Goal: Task Accomplishment & Management: Complete application form

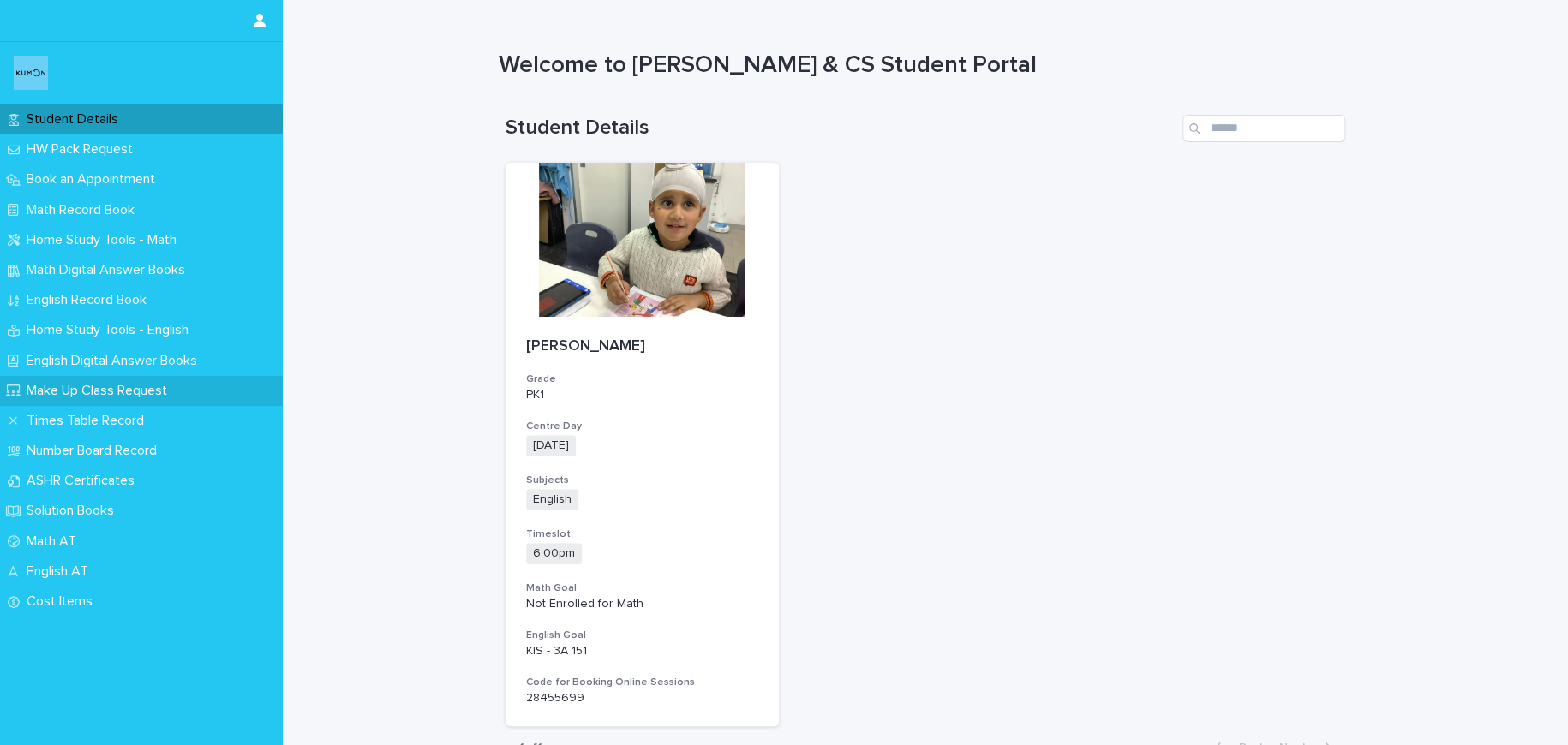
click at [149, 394] on p "Make Up Class Request" at bounding box center [100, 391] width 161 height 16
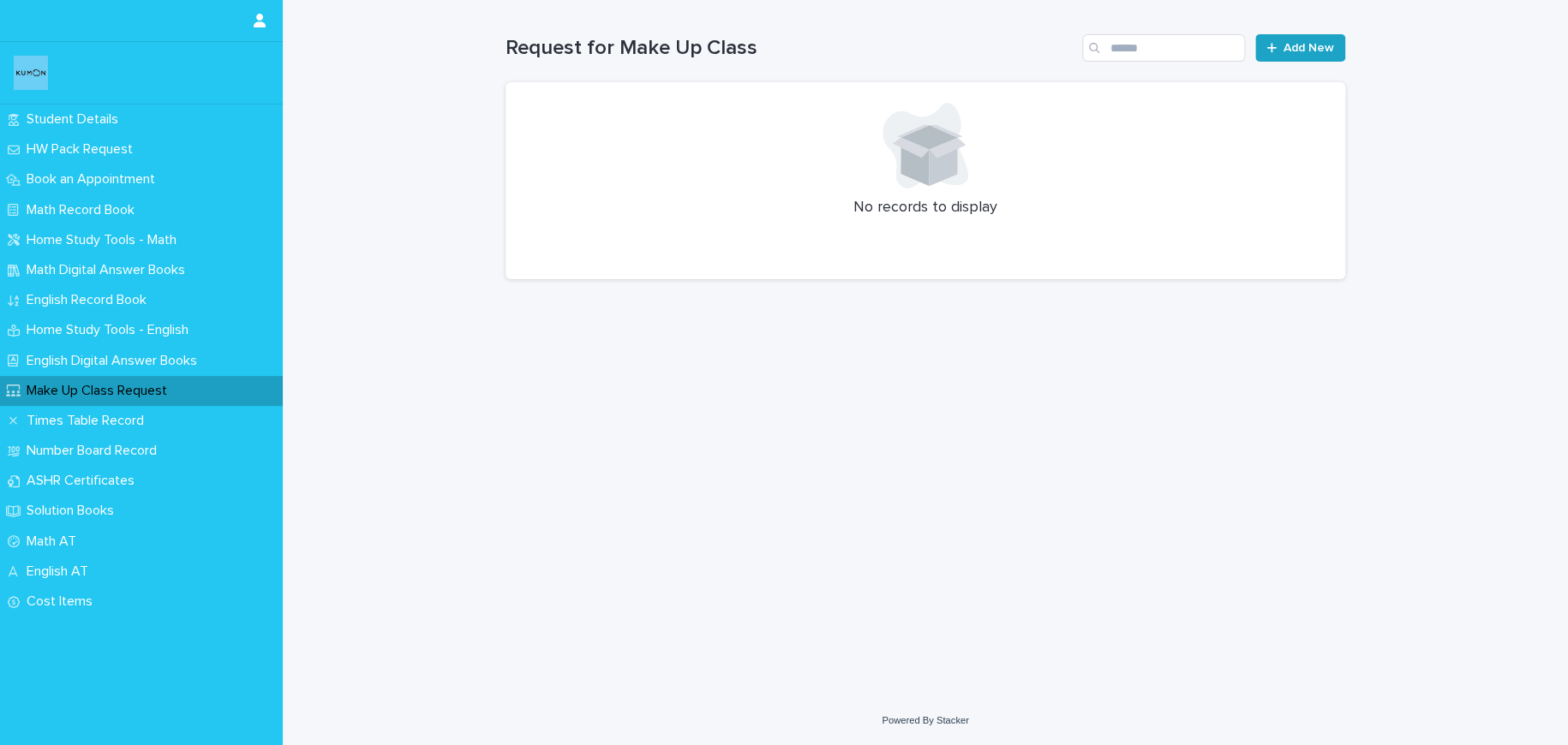
click at [1325, 51] on span "Add New" at bounding box center [1308, 48] width 51 height 12
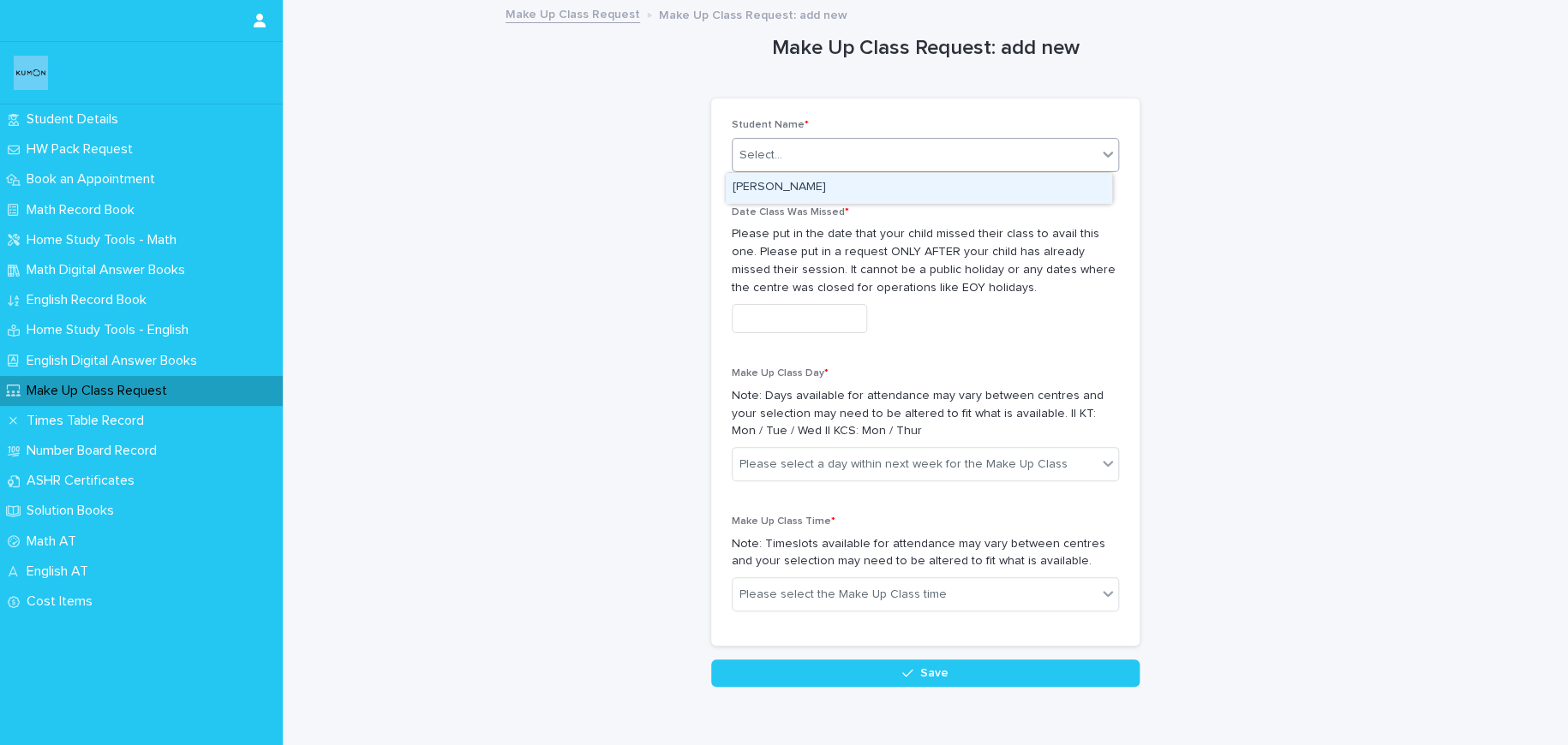
click at [862, 165] on div "Select..." at bounding box center [914, 155] width 364 height 28
click at [861, 185] on div "HARDIT SINGH" at bounding box center [918, 188] width 386 height 30
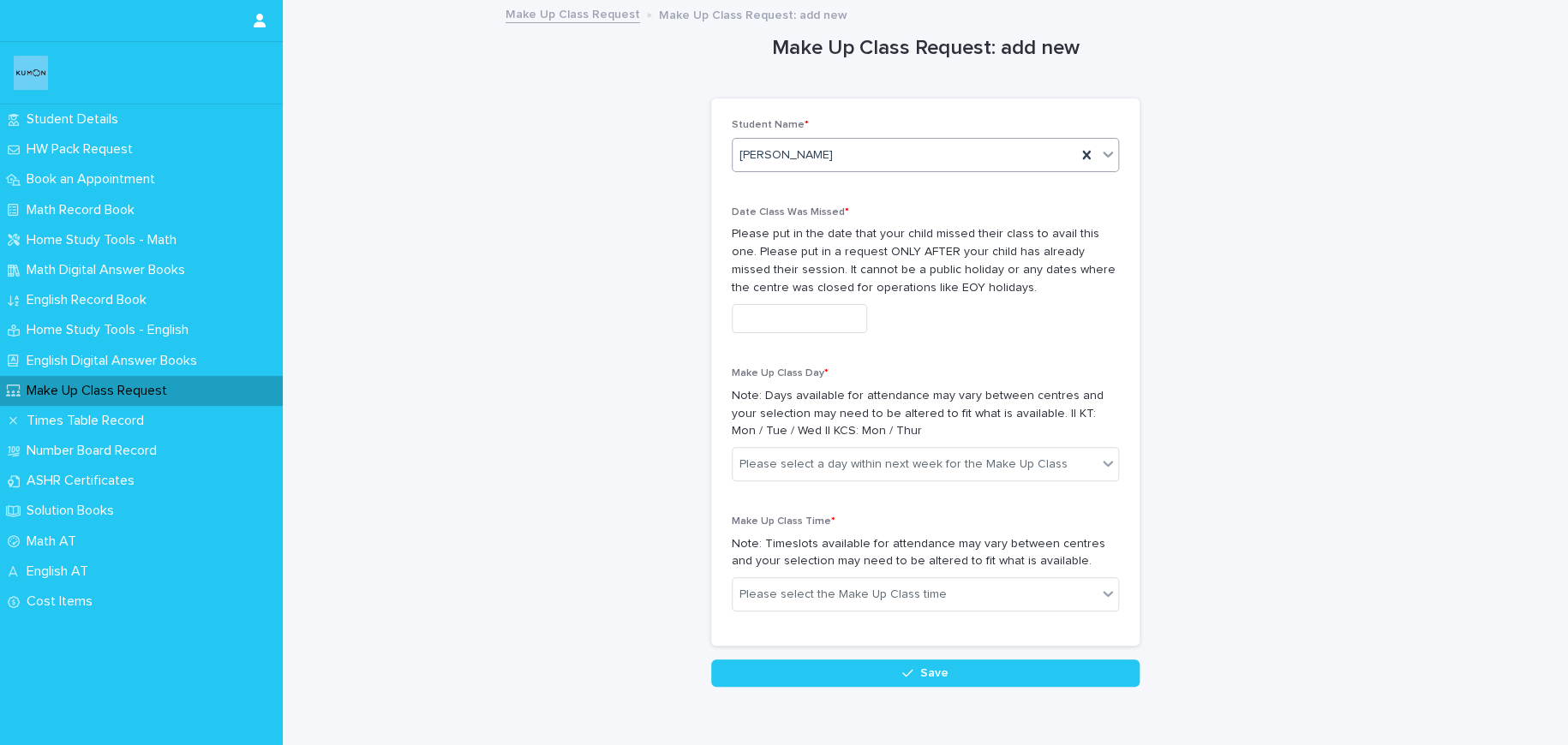
click at [815, 310] on input "text" at bounding box center [799, 319] width 135 height 30
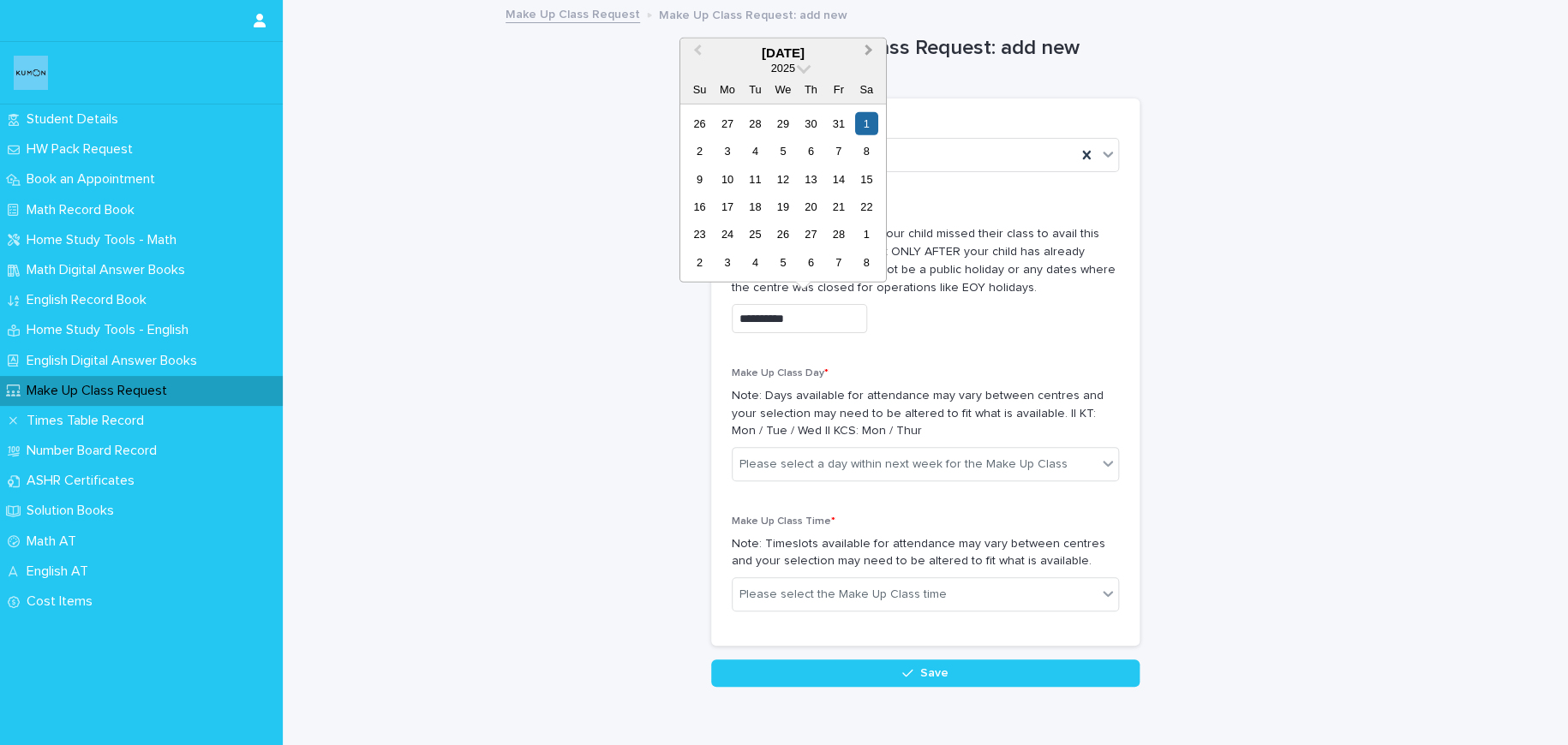
click at [869, 51] on span "Next Month" at bounding box center [869, 53] width 0 height 23
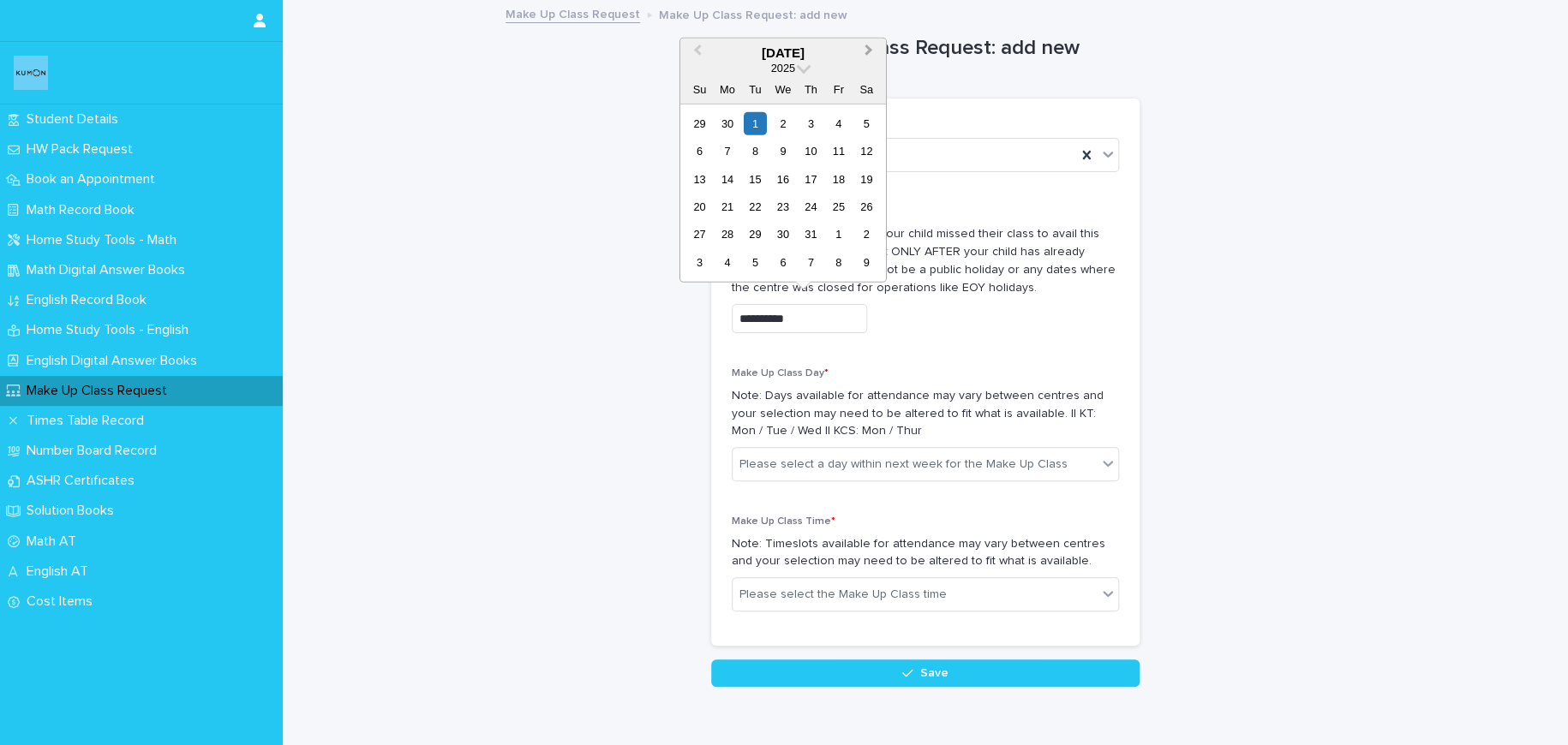
click at [869, 51] on span "Next Month" at bounding box center [869, 53] width 0 height 23
click at [731, 199] on div "22" at bounding box center [726, 206] width 23 height 23
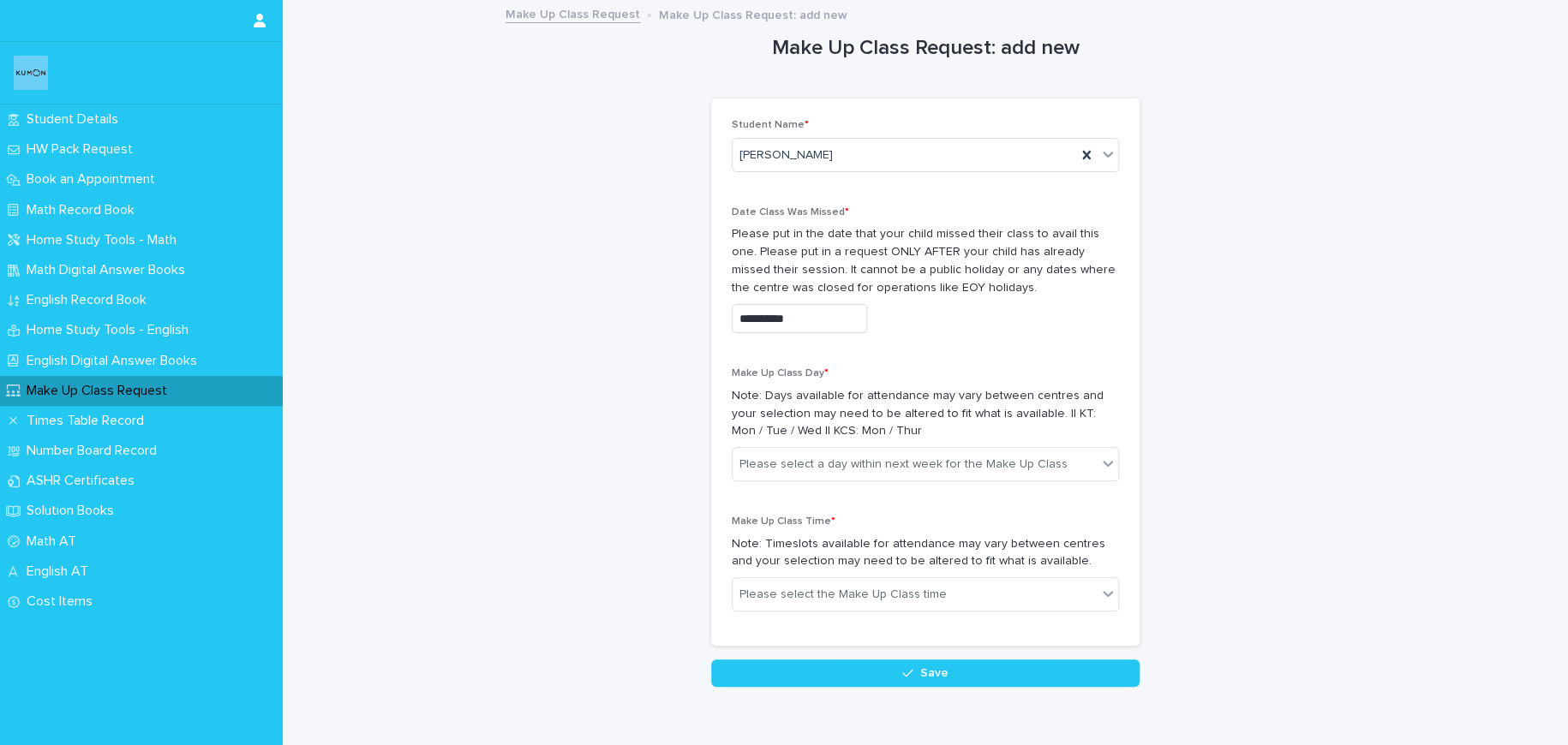
type input "**********"
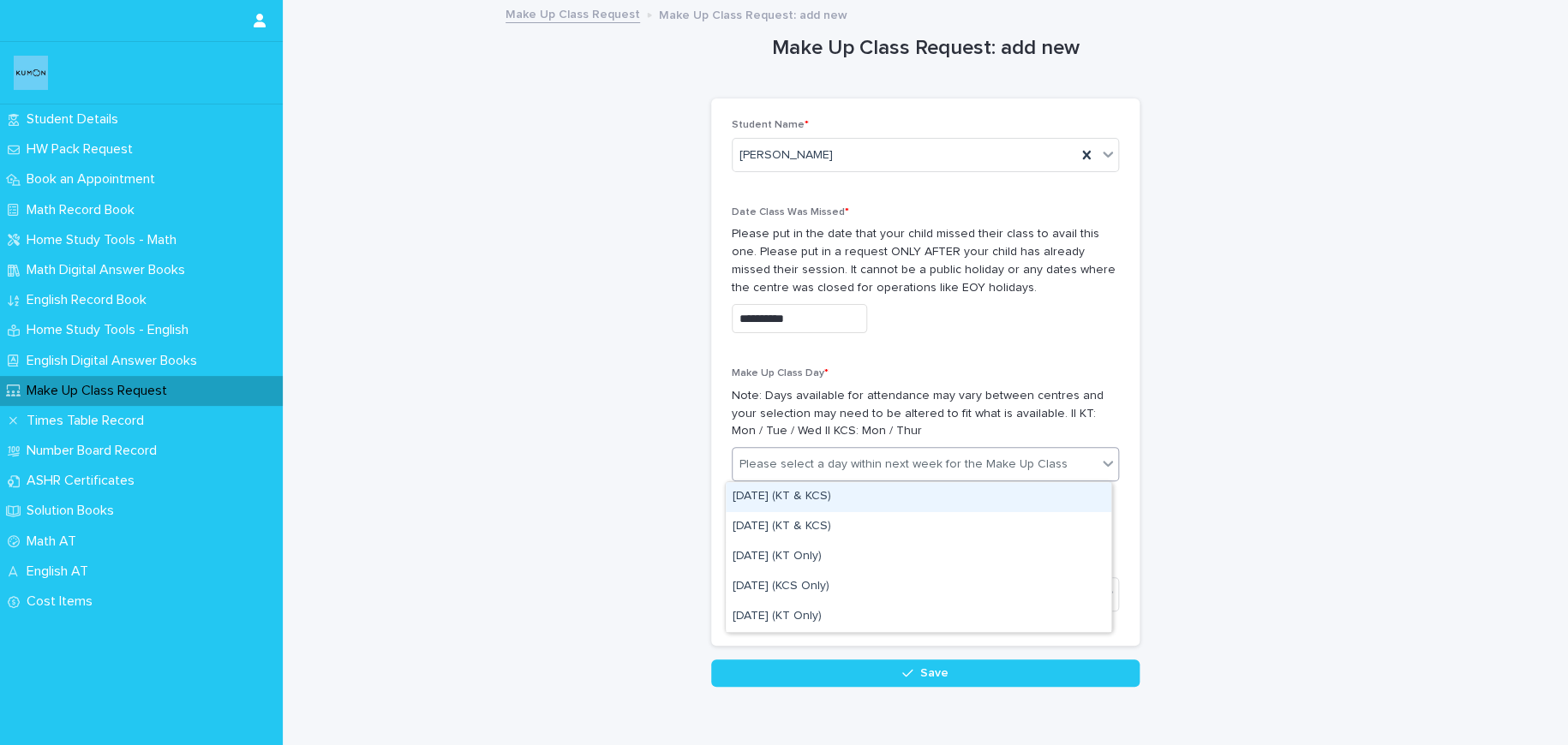
click at [853, 464] on div "Please select a day within next week for the Make Up Class" at bounding box center [903, 464] width 328 height 18
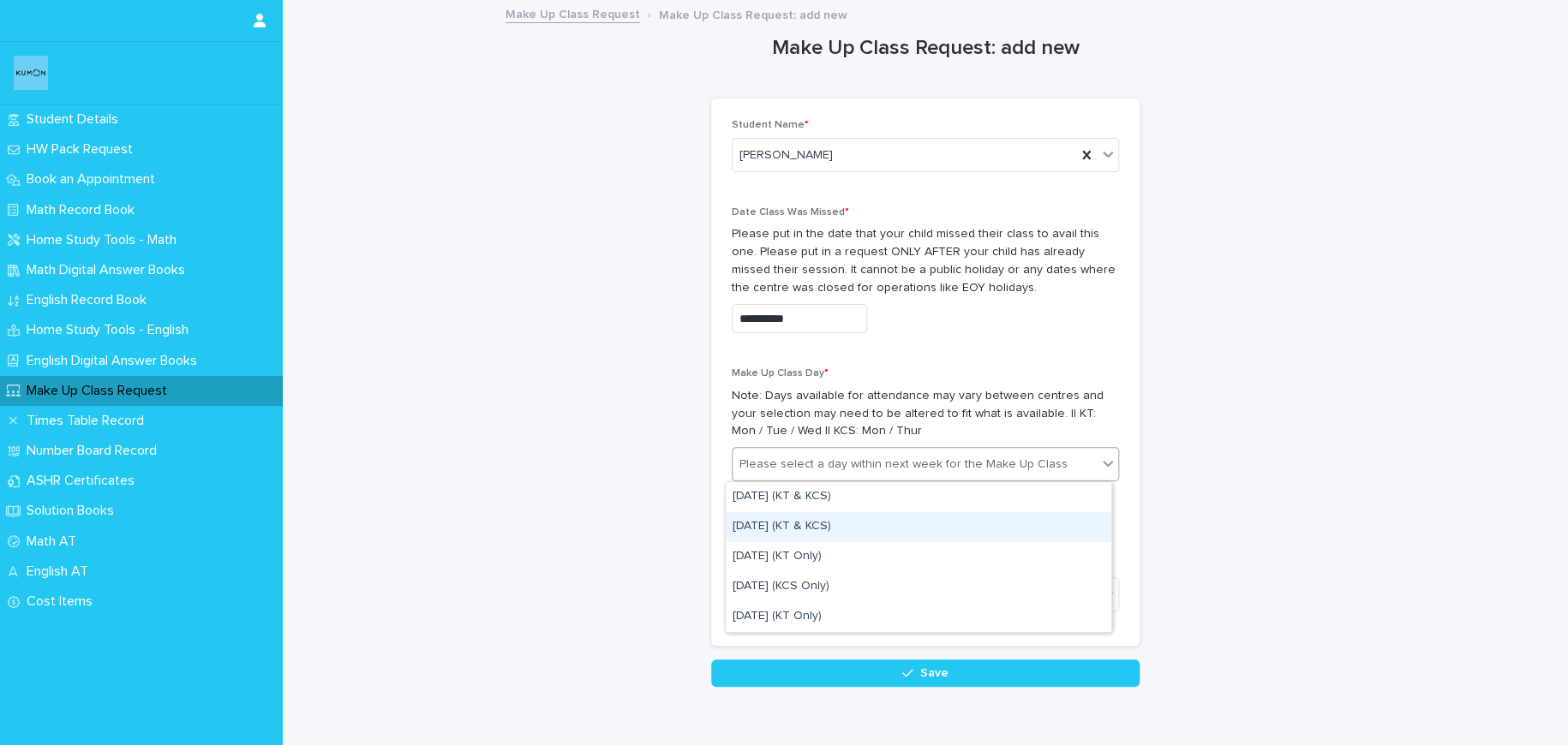
click at [867, 531] on div "Tuesday (KT & KCS)" at bounding box center [918, 527] width 386 height 30
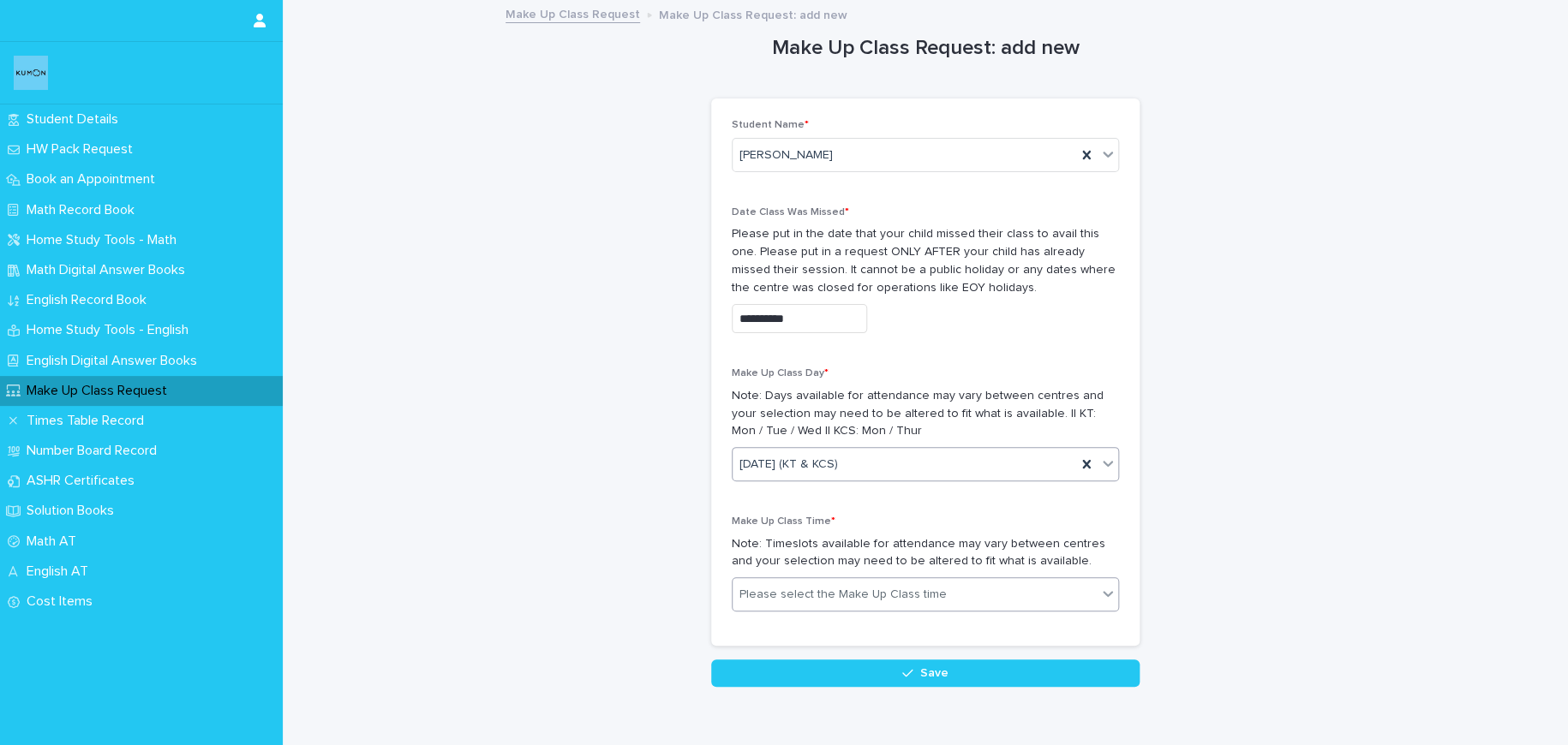
click at [961, 592] on div "Please select the Make Up Class time" at bounding box center [914, 594] width 364 height 28
click at [1293, 529] on div "**********" at bounding box center [925, 344] width 839 height 686
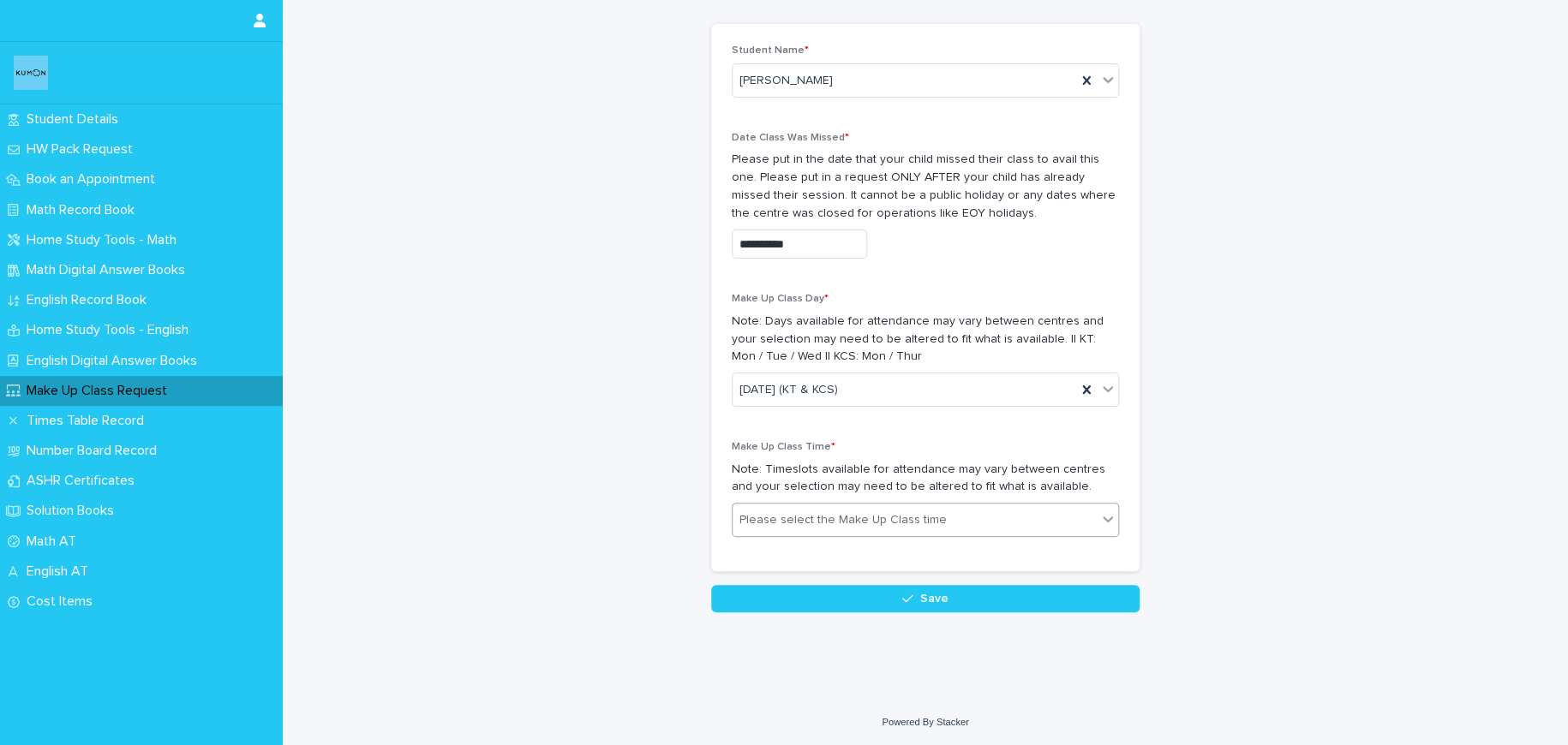
click at [1102, 522] on icon at bounding box center [1107, 519] width 17 height 17
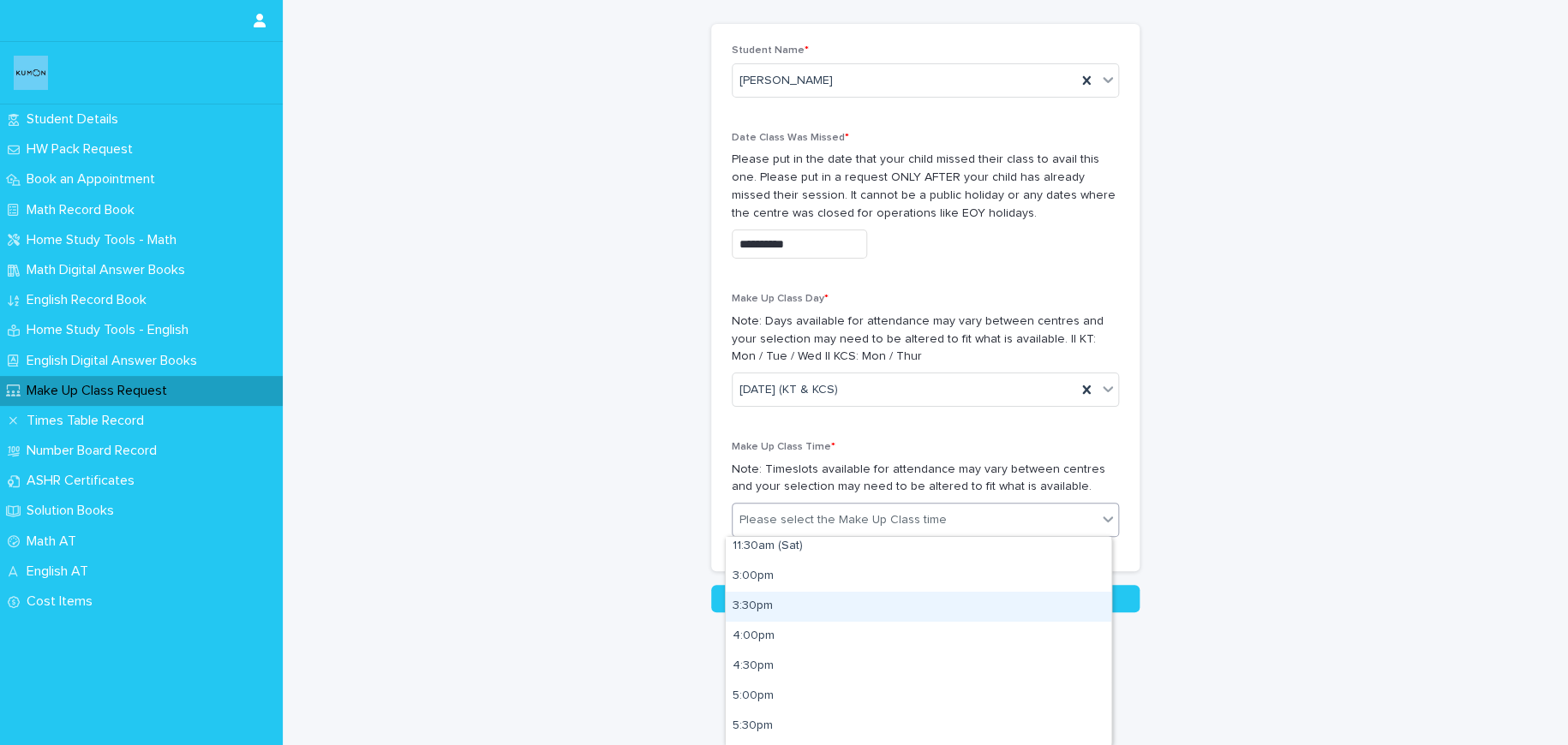
scroll to position [60, 0]
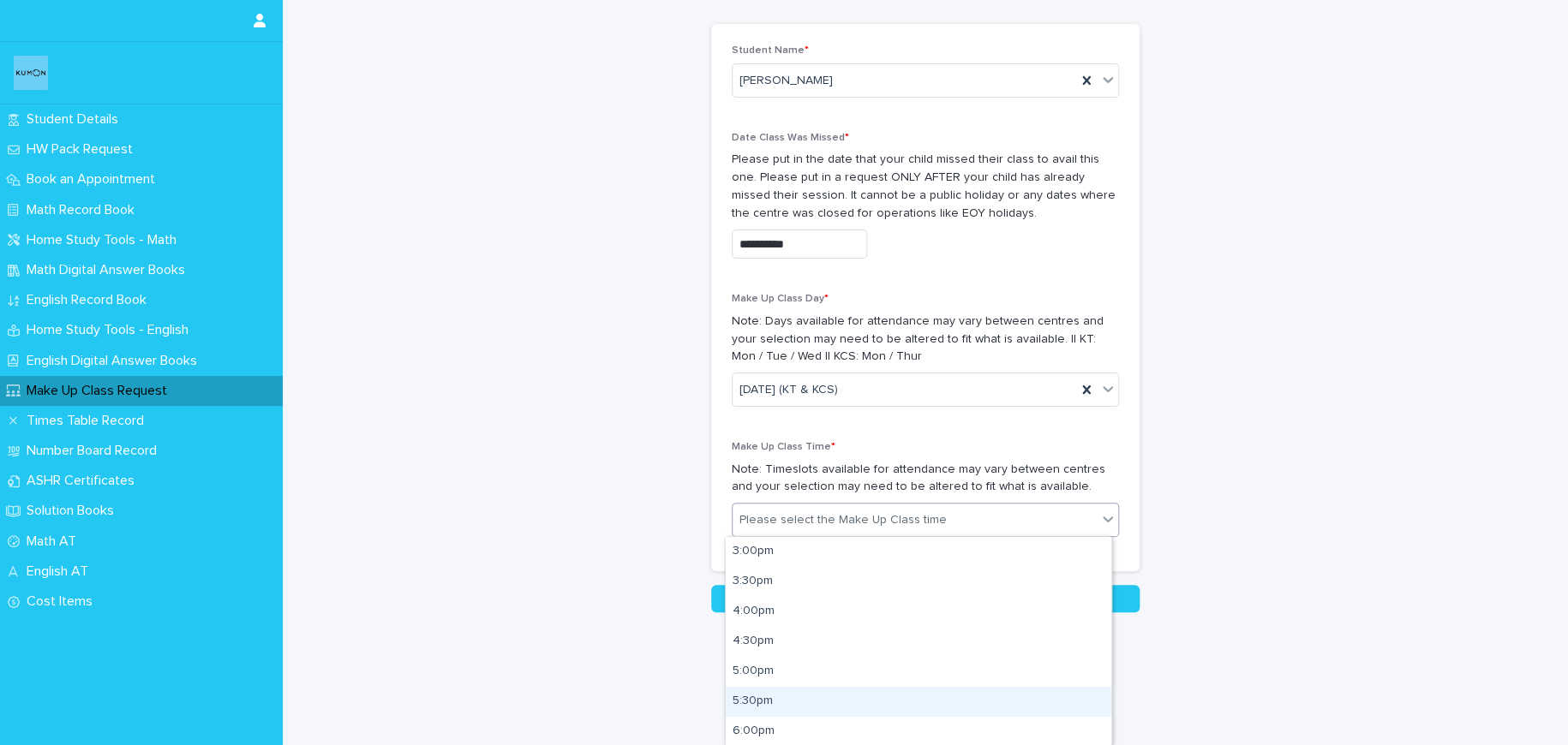
click at [1048, 700] on div "5:30pm" at bounding box center [918, 702] width 386 height 30
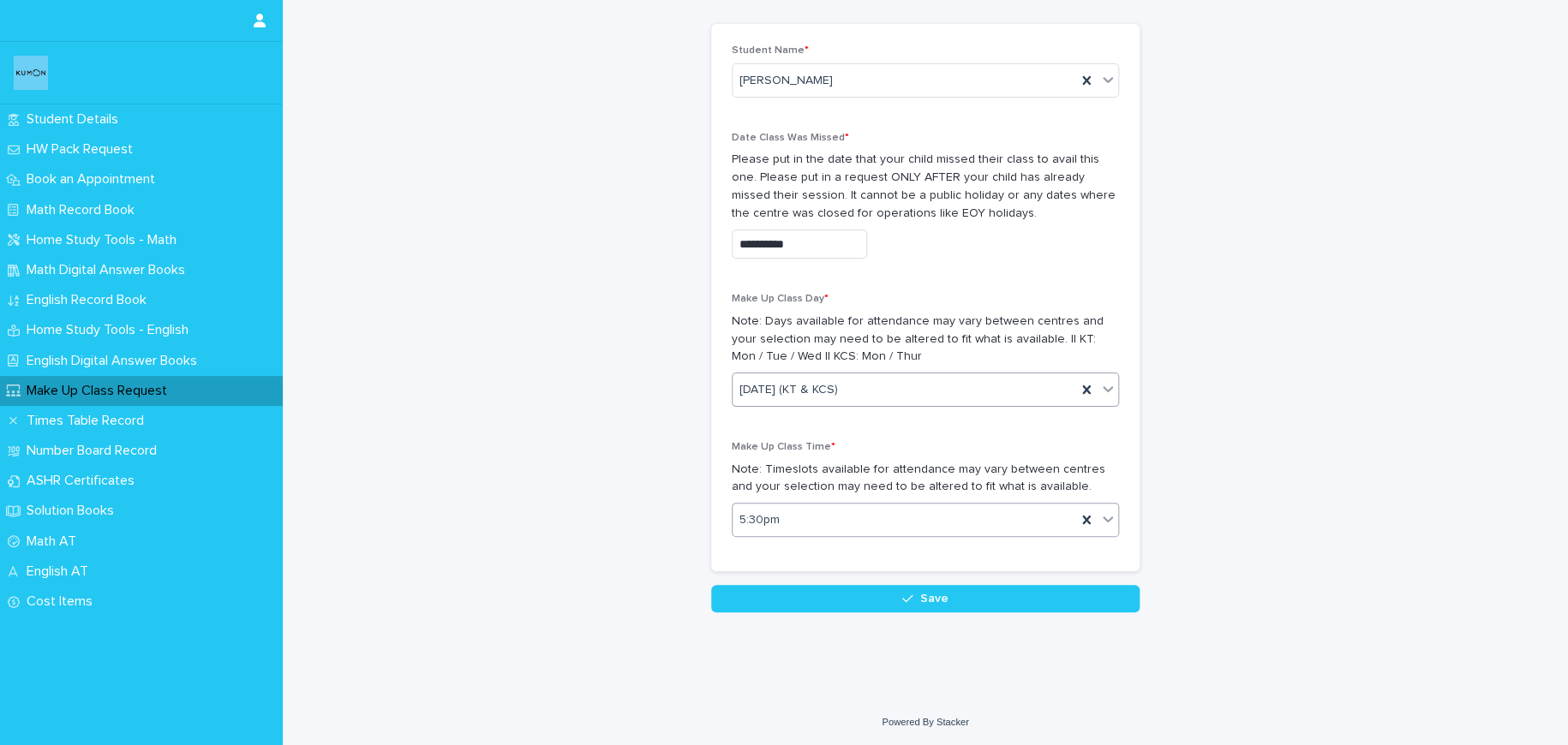
click at [1002, 393] on div "Tuesday (KT & KCS)" at bounding box center [904, 390] width 343 height 28
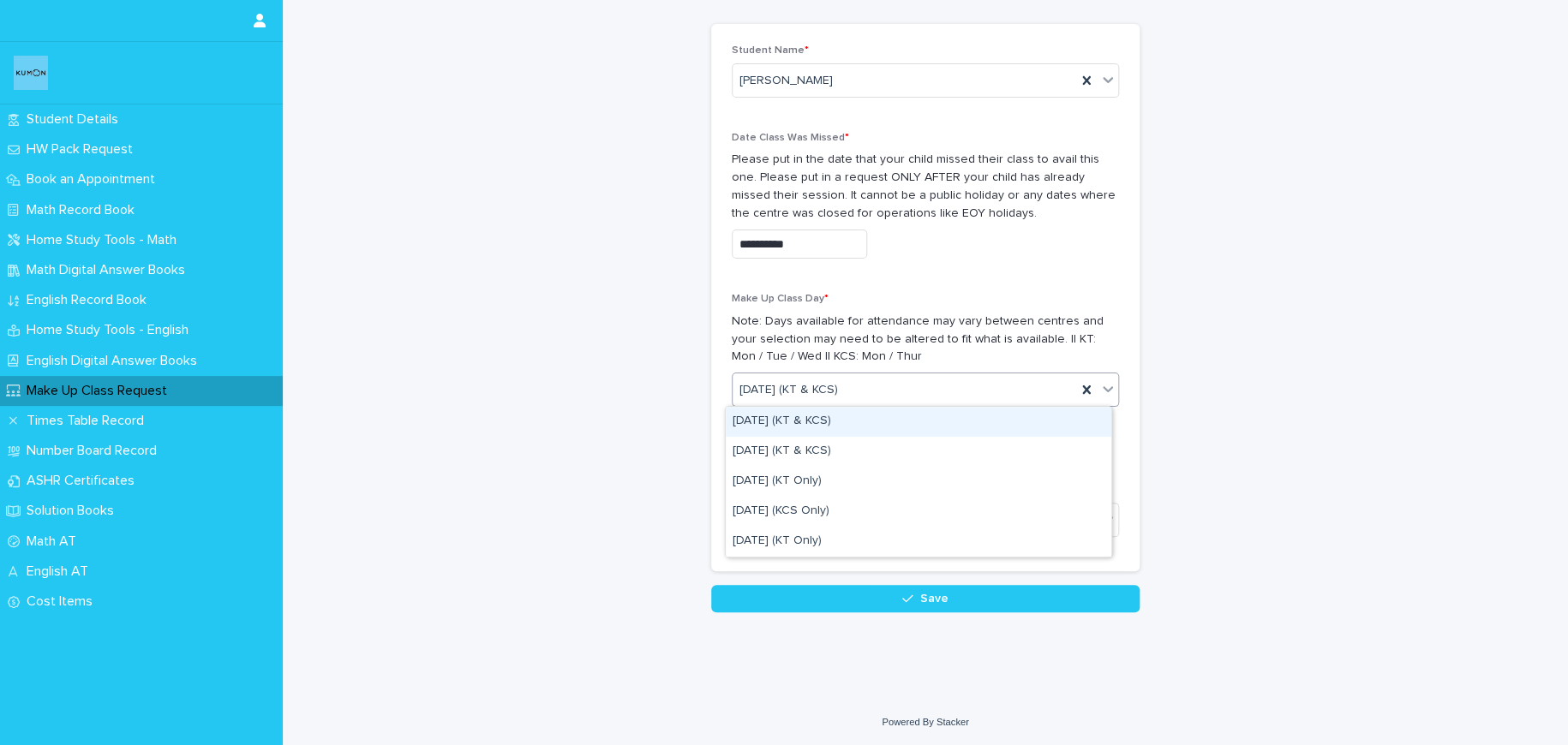
click at [1002, 393] on div "Tuesday (KT & KCS)" at bounding box center [904, 390] width 343 height 28
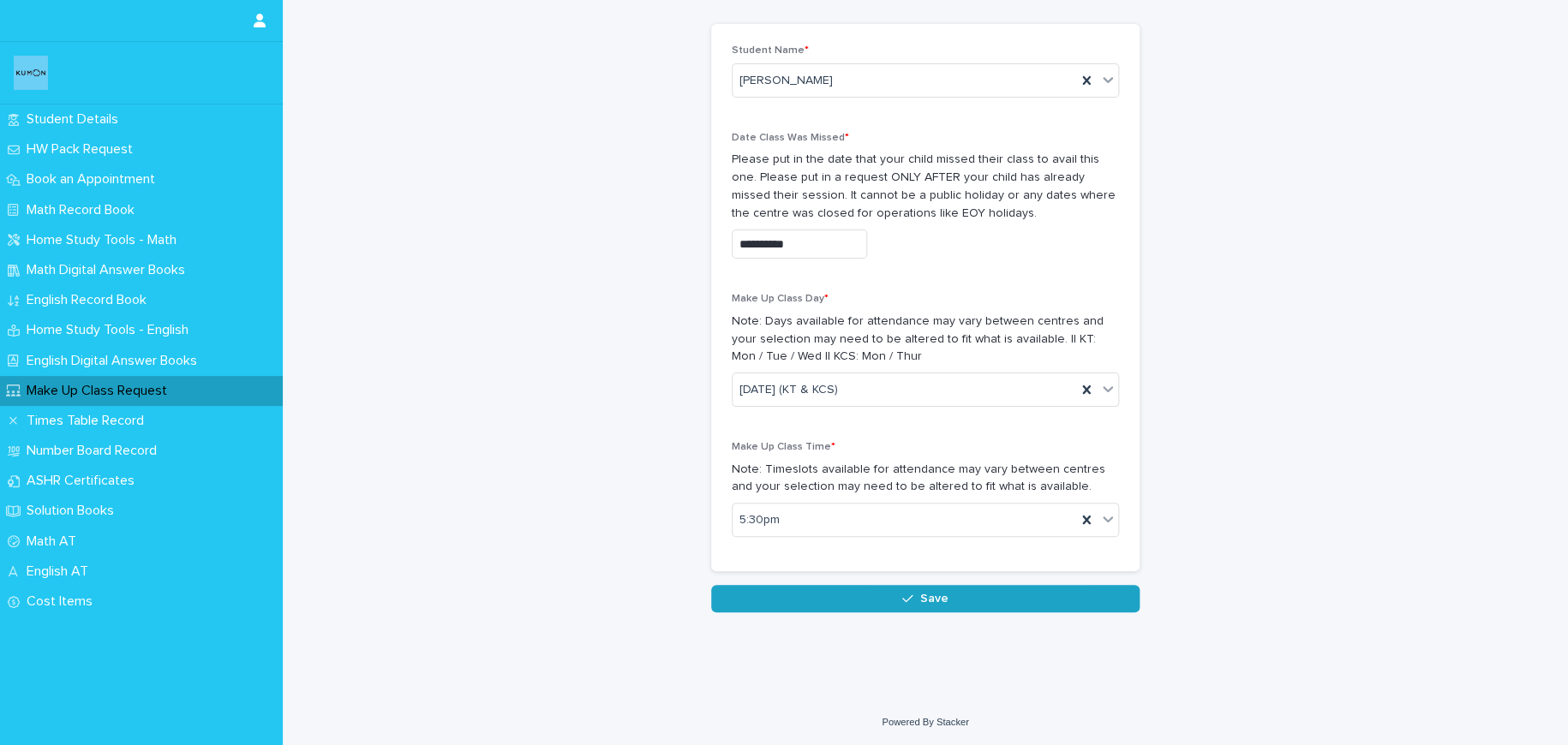
click at [956, 588] on button "Save" at bounding box center [925, 598] width 429 height 28
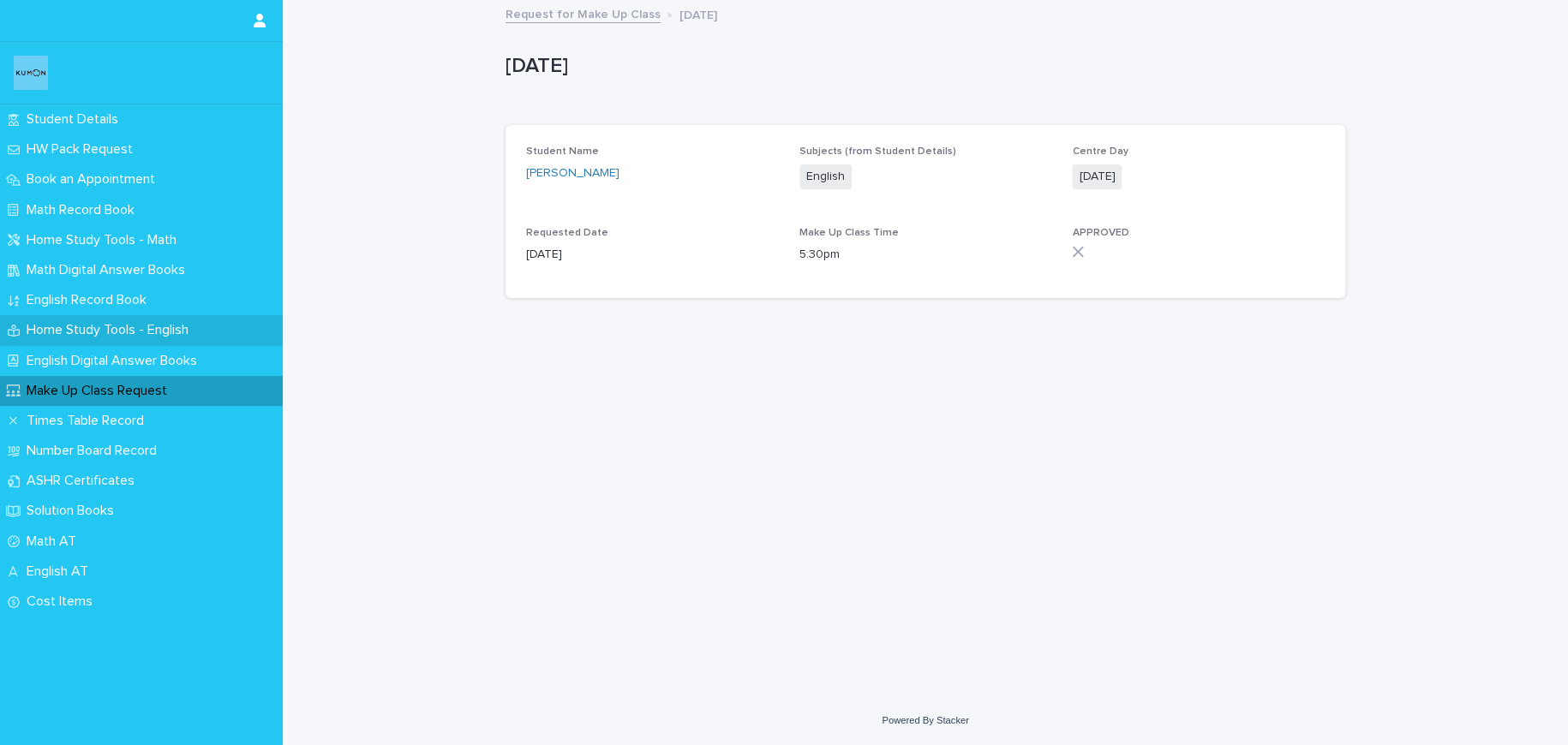
click at [141, 331] on p "Home Study Tools - English" at bounding box center [111, 330] width 183 height 16
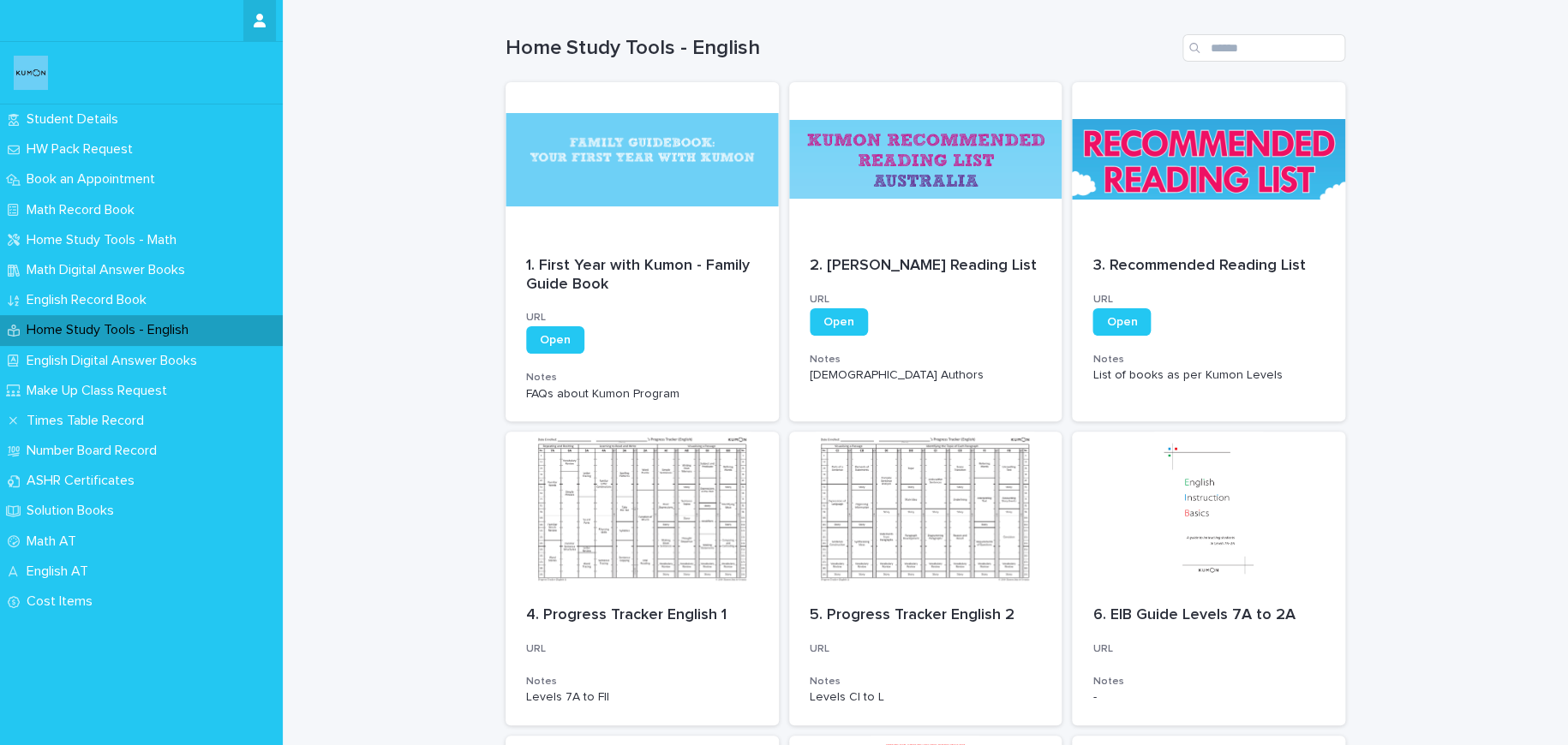
click at [260, 16] on icon "button" at bounding box center [260, 21] width 12 height 14
